Goal: Task Accomplishment & Management: Manage account settings

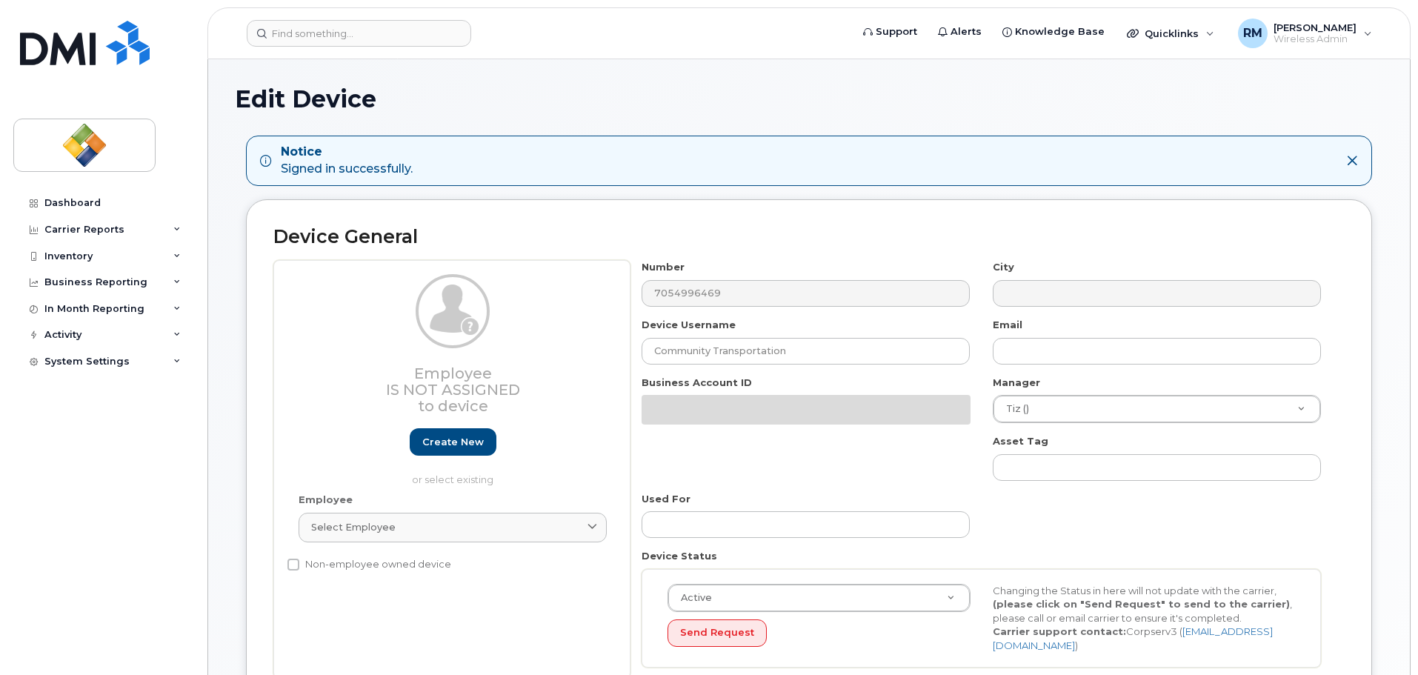
select select "4033418"
select select "4033433"
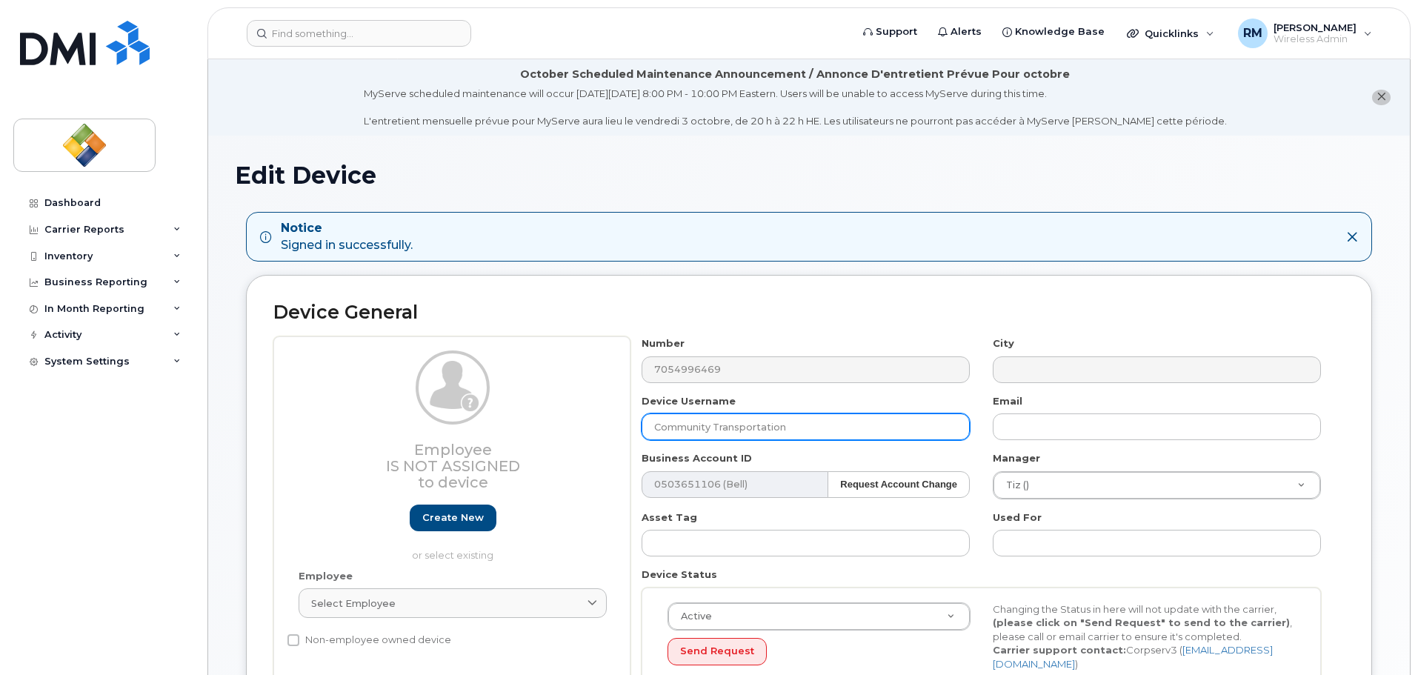
drag, startPoint x: 797, startPoint y: 430, endPoint x: 603, endPoint y: 424, distance: 194.2
click at [603, 425] on div "Employee Is not assigned to device Create new or select existing Employee Selec…" at bounding box center [808, 516] width 1071 height 361
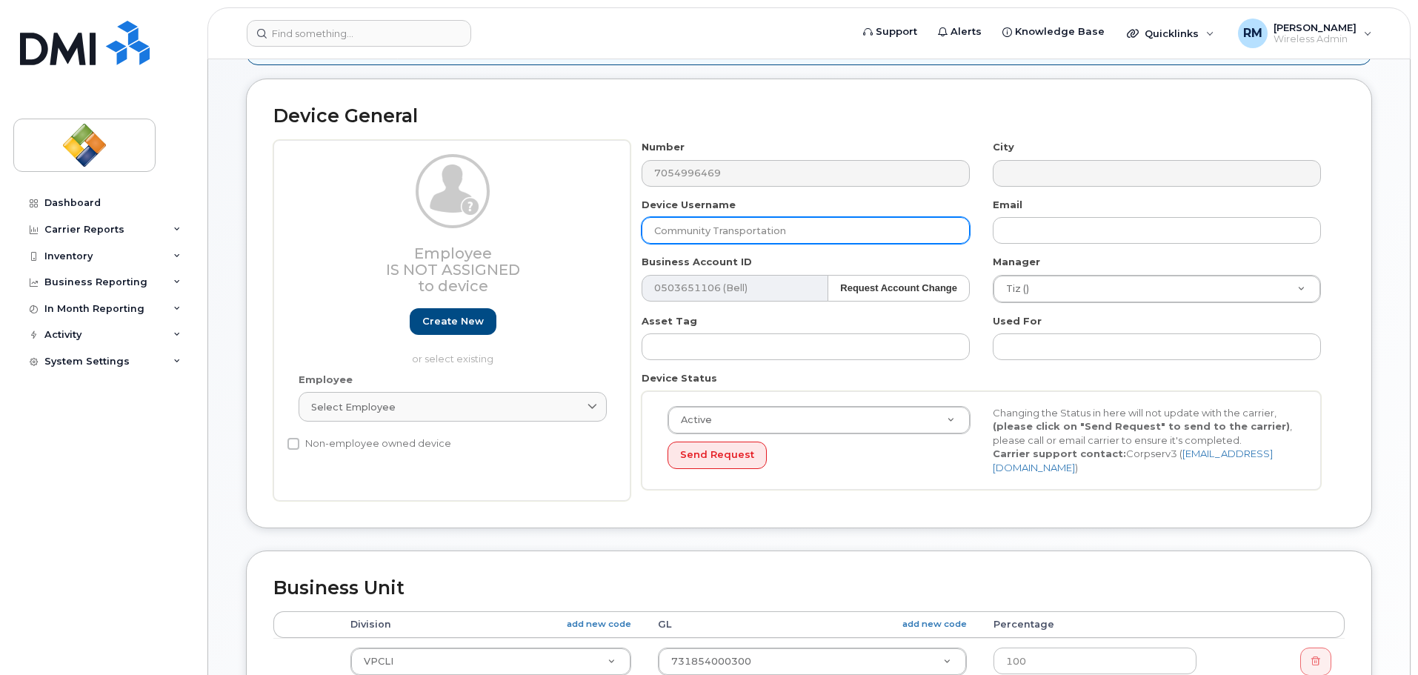
scroll to position [222, 0]
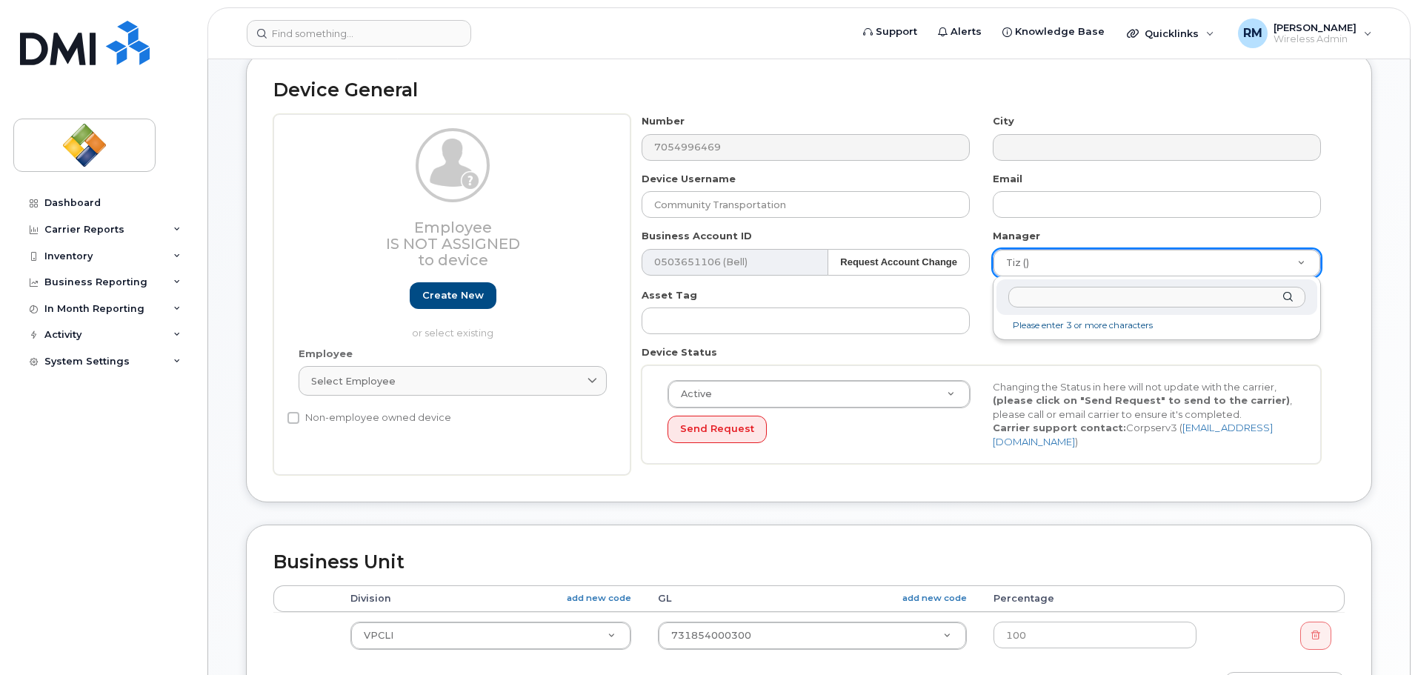
click at [1291, 299] on div at bounding box center [1156, 297] width 321 height 36
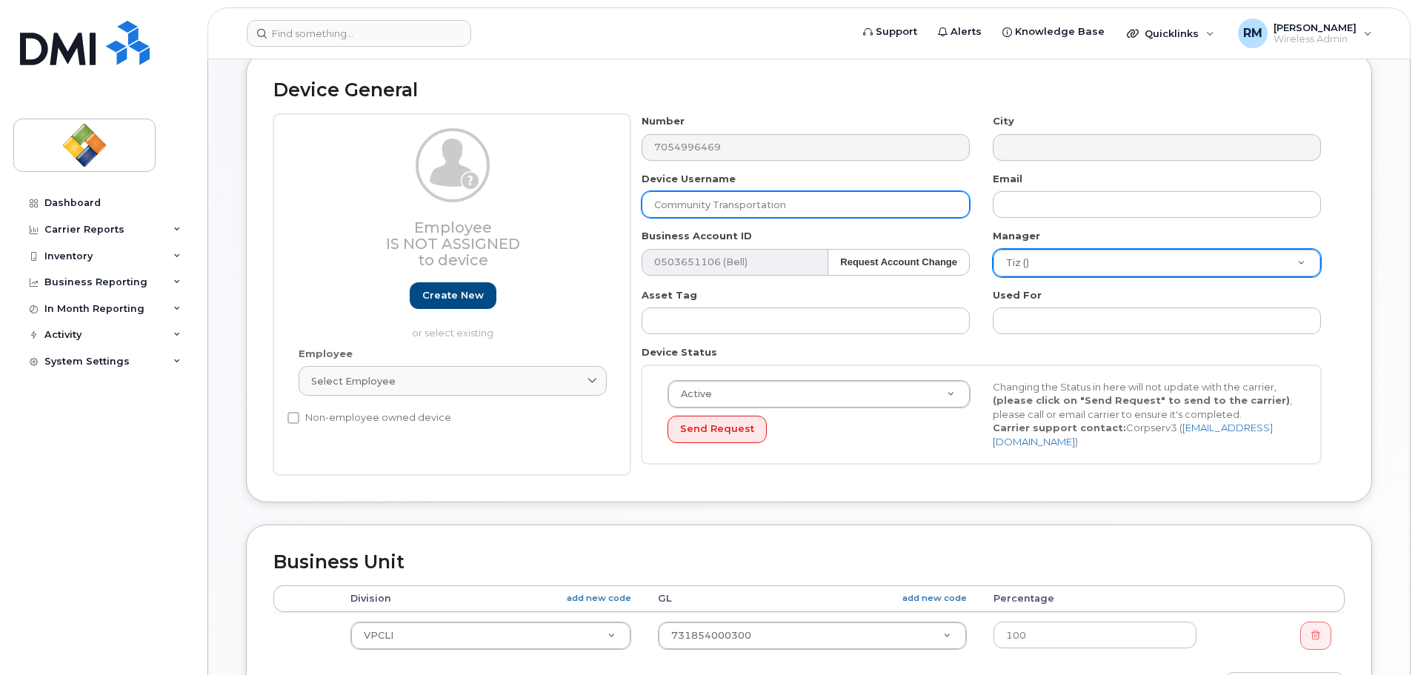
drag, startPoint x: 816, startPoint y: 204, endPoint x: 574, endPoint y: 196, distance: 241.7
click at [574, 196] on div "Employee Is not assigned to device Create new or select existing Employee Selec…" at bounding box center [808, 294] width 1071 height 361
click at [810, 203] on input "Community Transportation" at bounding box center [806, 204] width 328 height 27
type input "C"
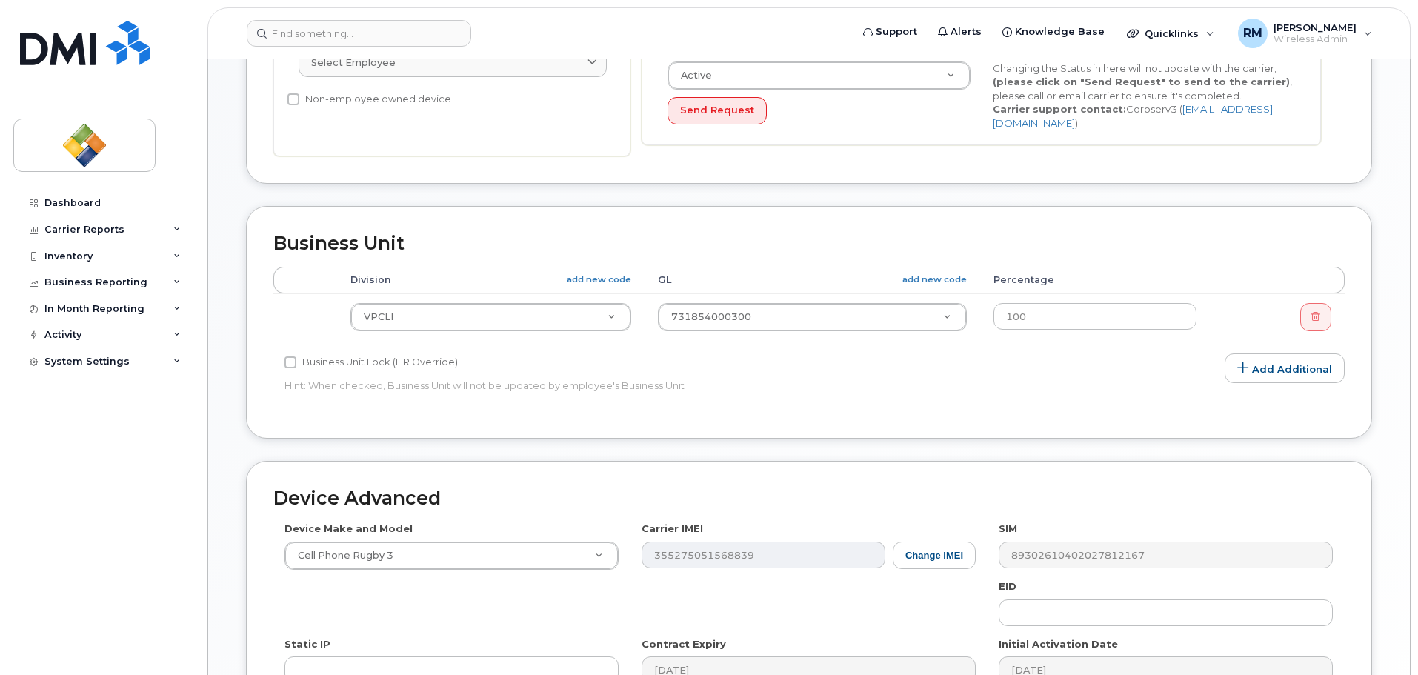
scroll to position [540, 0]
type input "Pharmacy [GEOGRAPHIC_DATA]"
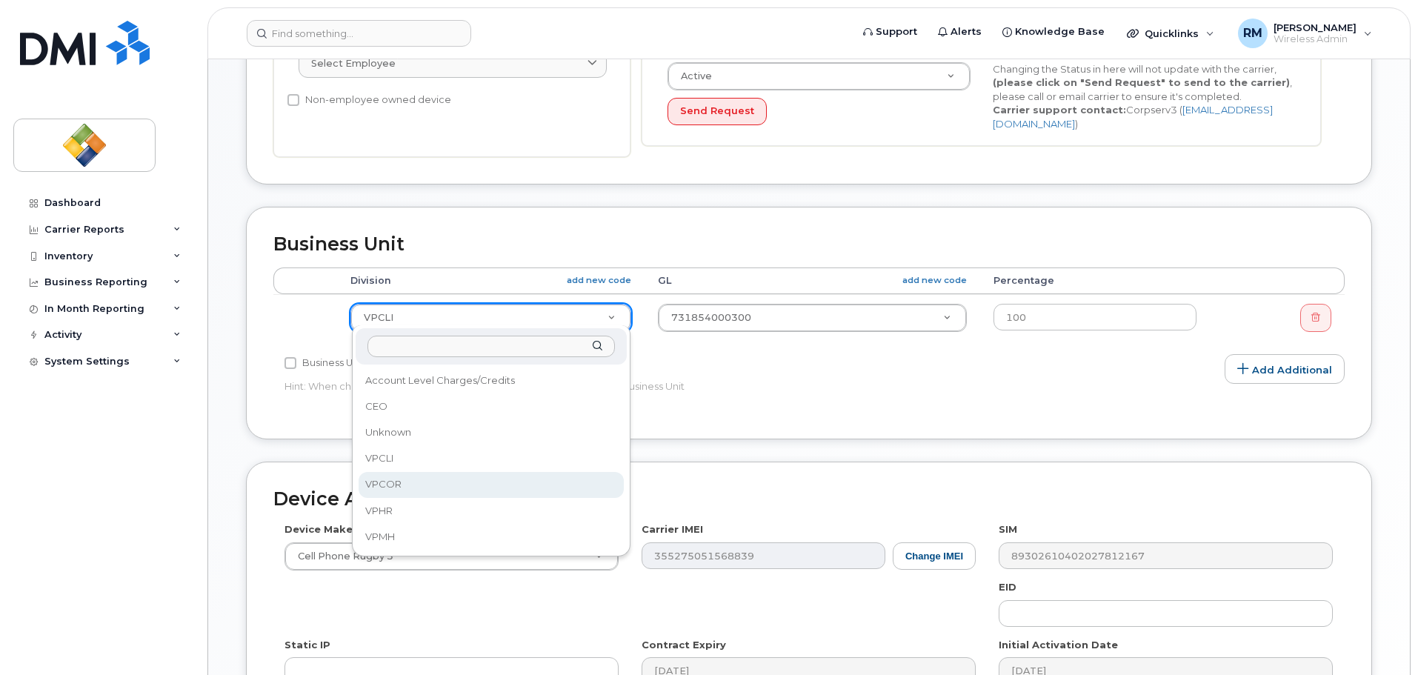
select select "4033416"
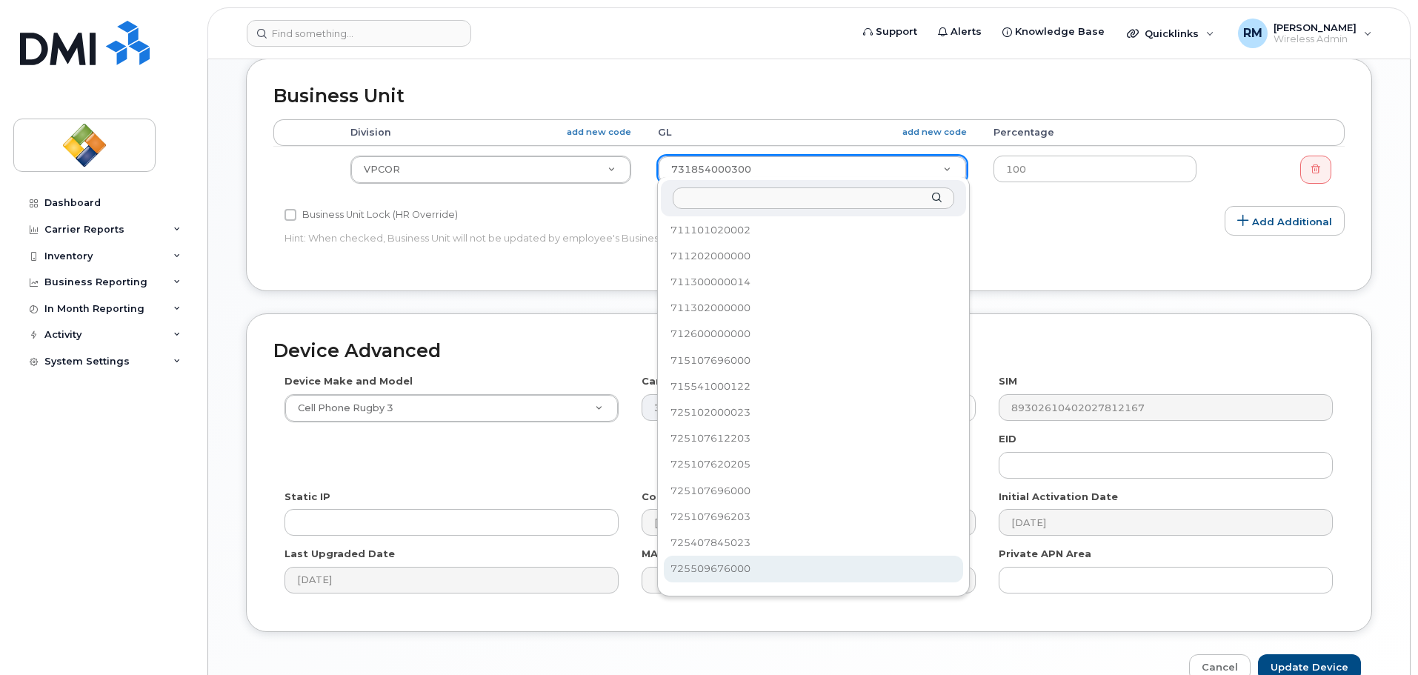
scroll to position [0, 0]
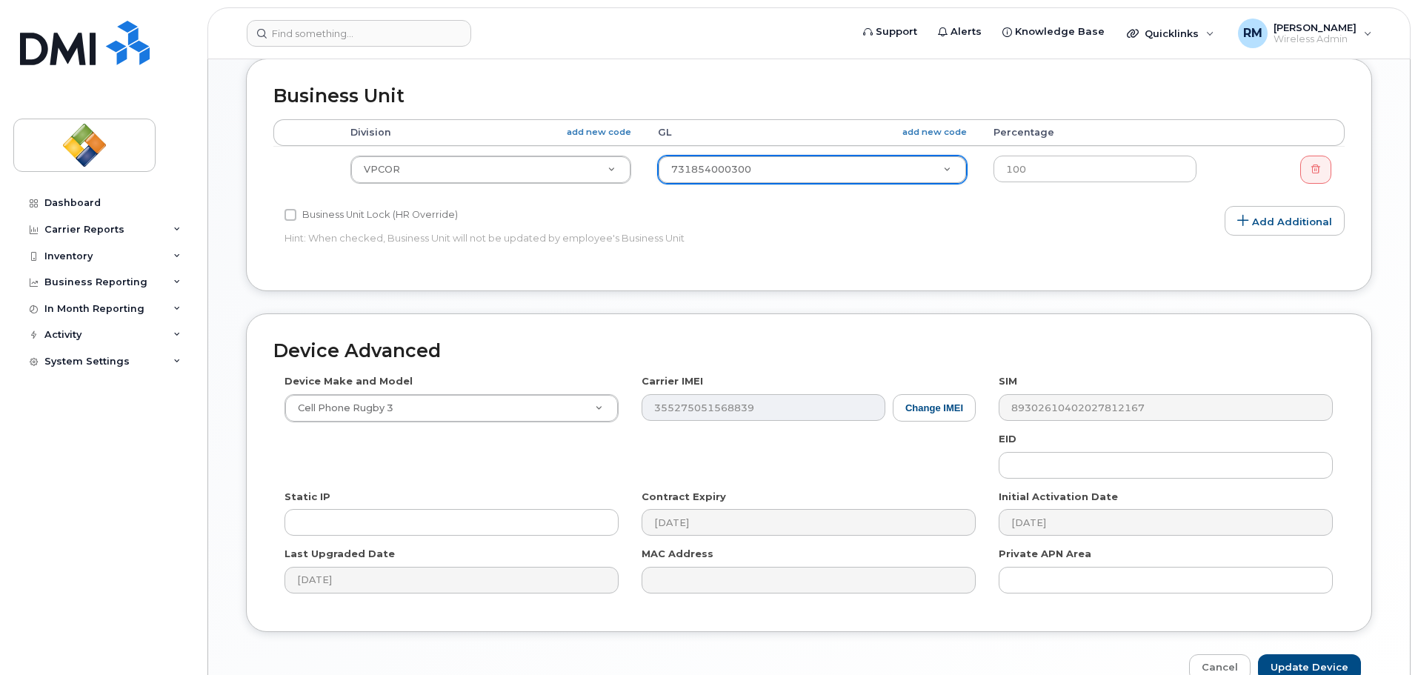
click at [764, 292] on div "Business Unit Accounting Categories Rules Accounting categories percentages mus…" at bounding box center [809, 186] width 1148 height 255
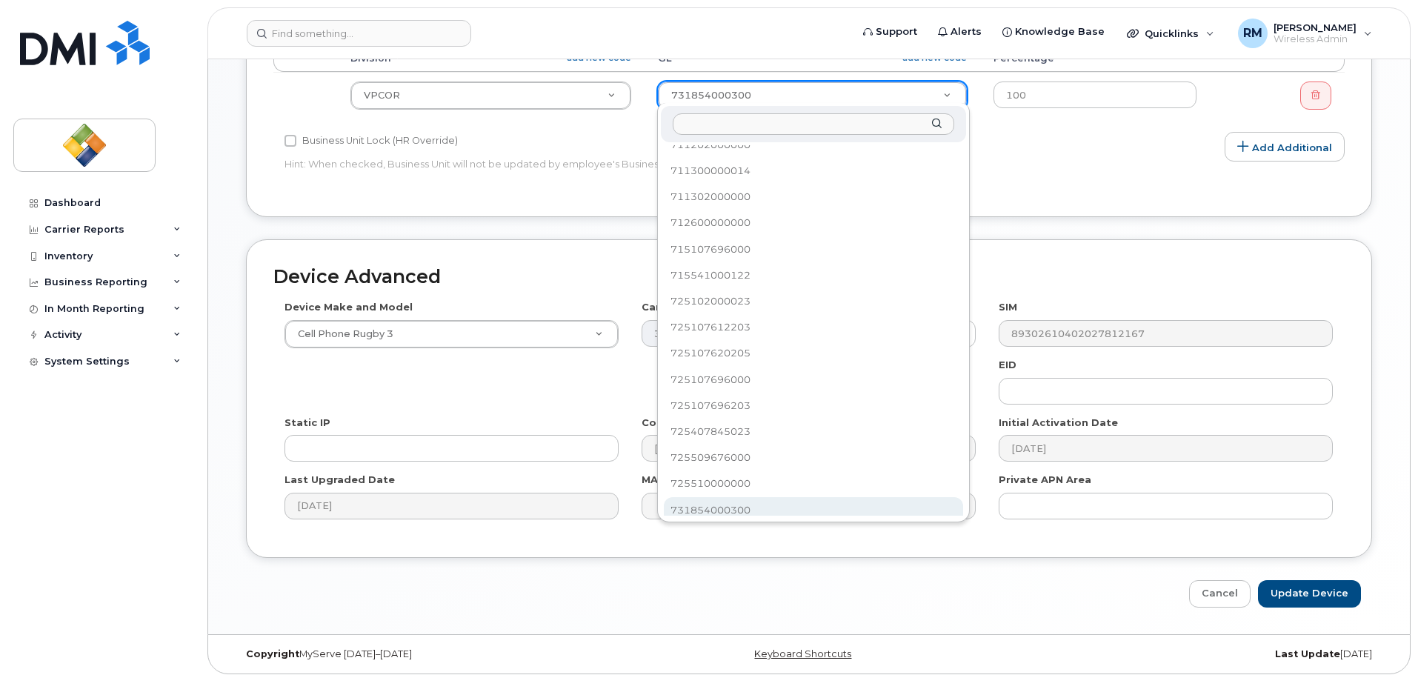
scroll to position [27, 0]
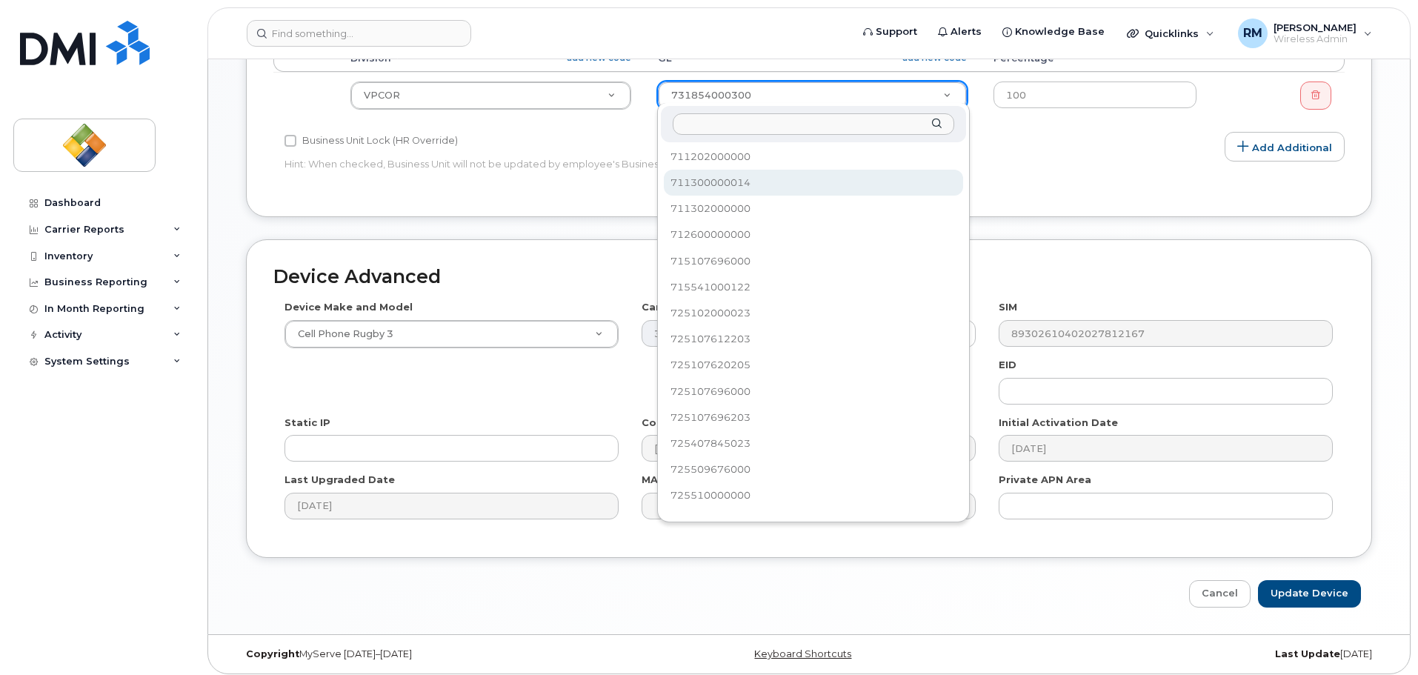
select select "4033422"
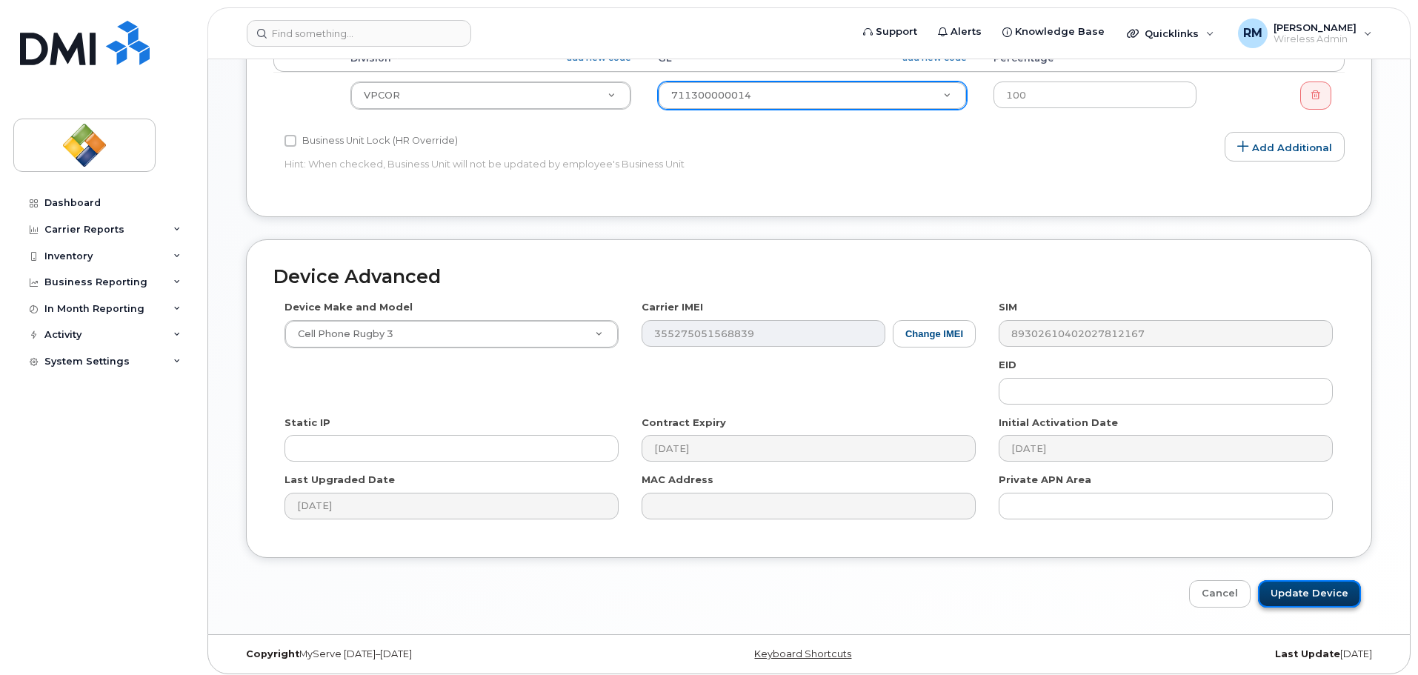
click at [1325, 586] on input "Update Device" at bounding box center [1309, 593] width 103 height 27
type input "Saving..."
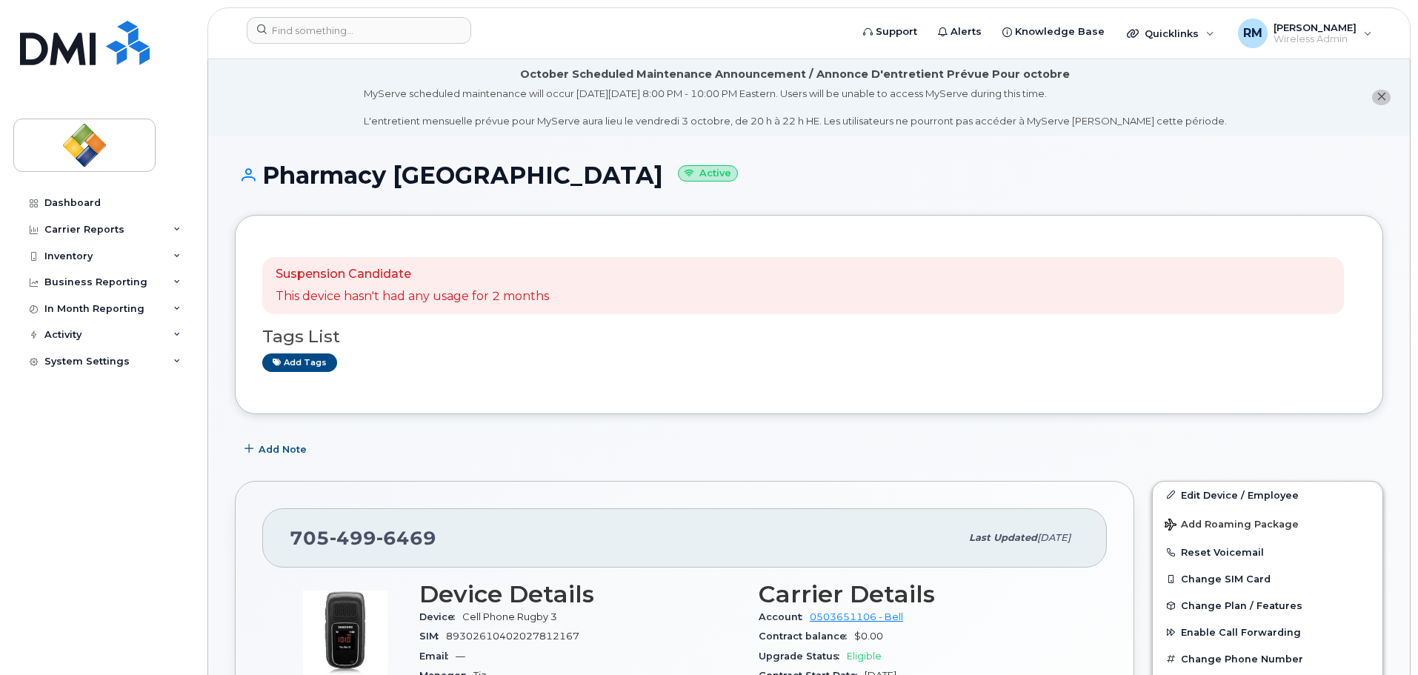
click at [525, 358] on div "Add tags" at bounding box center [803, 362] width 1082 height 19
